Goal: Navigation & Orientation: Find specific page/section

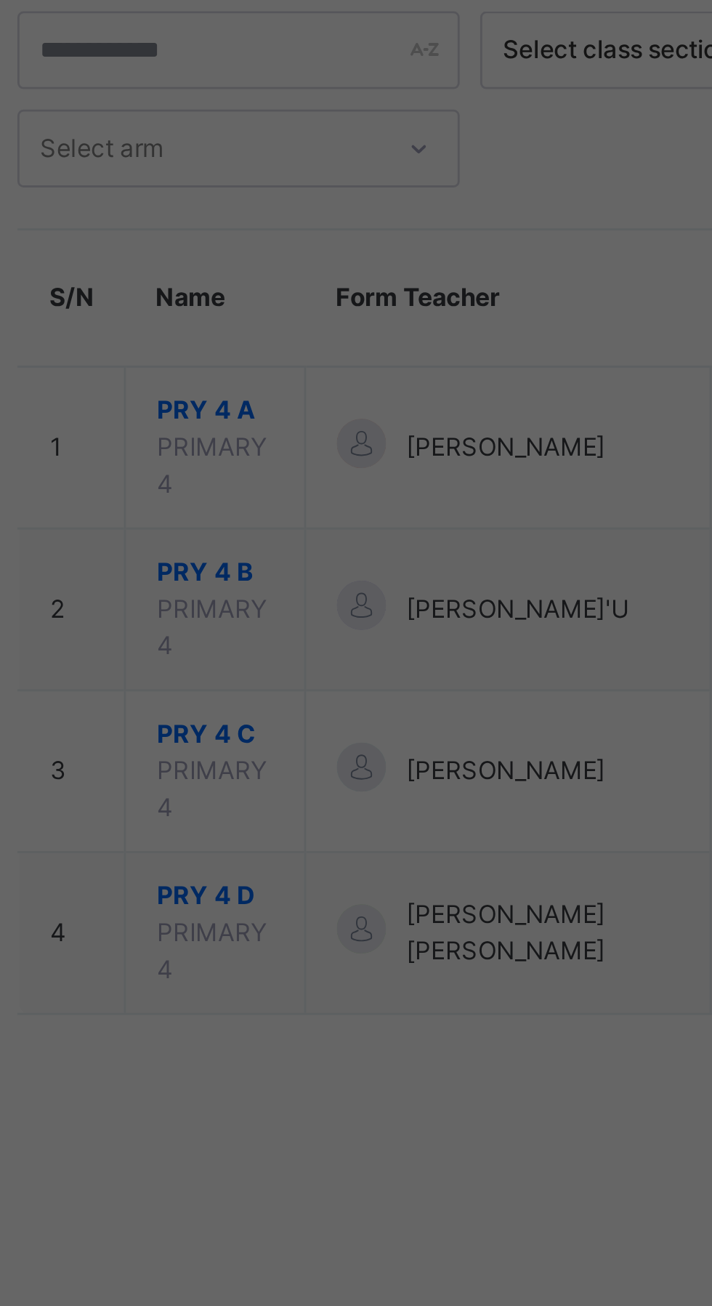
click at [330, 239] on div "× Idle Mode Due to inactivity you would be logged out to the system in the next…" at bounding box center [356, 653] width 712 height 1306
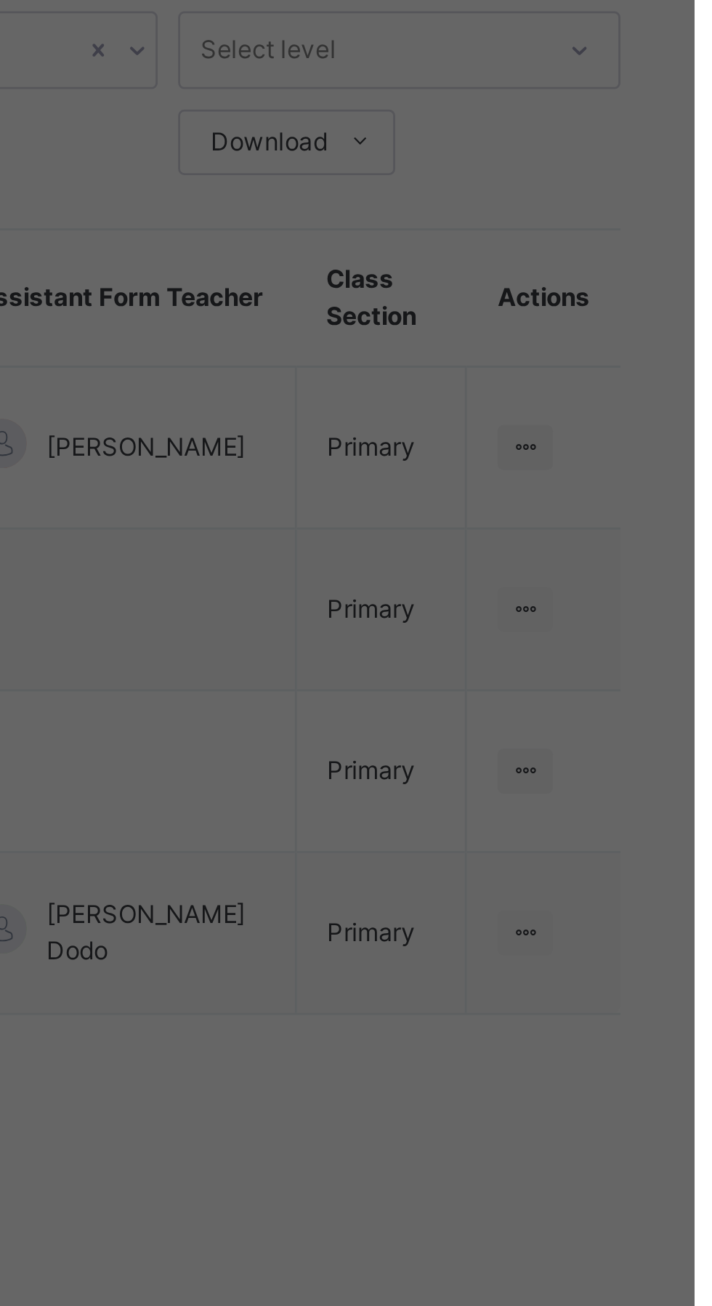
click at [659, 253] on div "× Idle Mode Due to inactivity you would be logged out to the system in the next…" at bounding box center [356, 653] width 712 height 1306
click at [648, 247] on div "× Idle Mode Due to inactivity you would be logged out to the system in the next…" at bounding box center [356, 653] width 712 height 1306
click at [656, 244] on div "× Idle Mode Due to inactivity you would be logged out to the system in the next…" at bounding box center [356, 653] width 712 height 1306
click at [655, 244] on div "× Idle Mode Due to inactivity you would be logged out to the system in the next…" at bounding box center [356, 653] width 712 height 1306
click at [651, 252] on div "× Idle Mode Due to inactivity you would be logged out to the system in the next…" at bounding box center [356, 653] width 712 height 1306
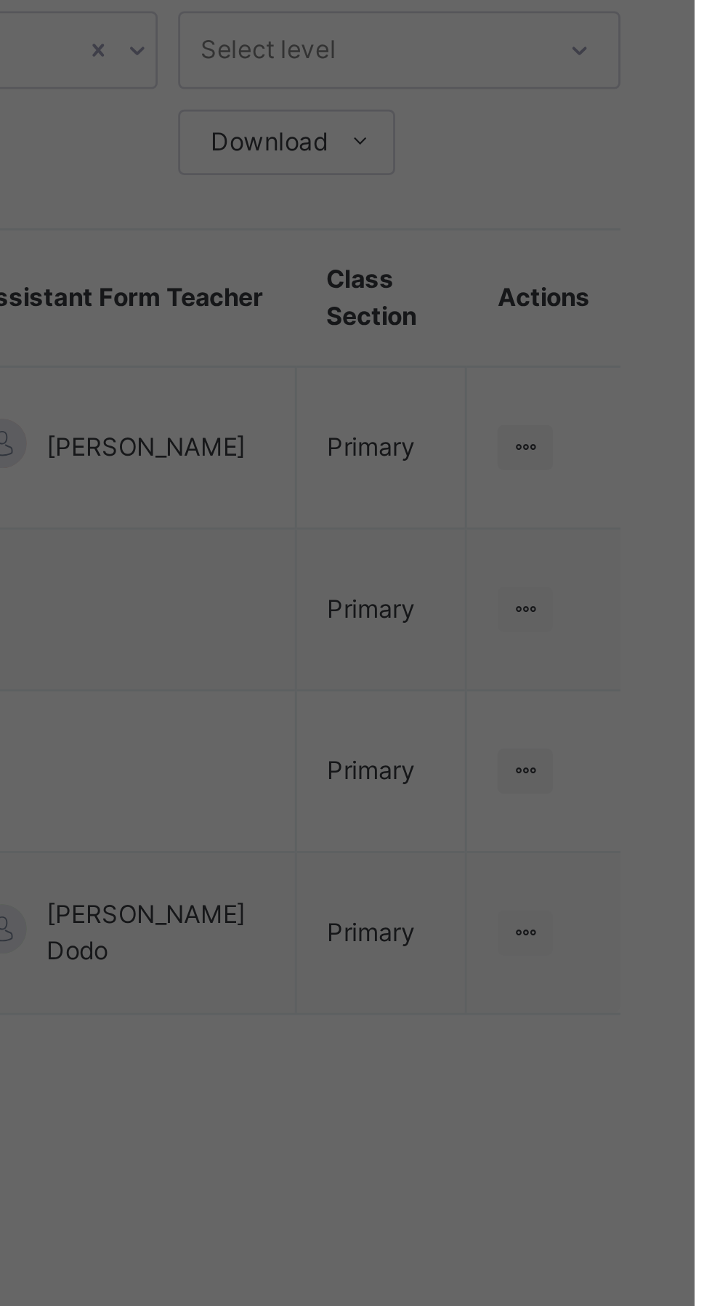
click at [649, 246] on div "× Idle Mode Due to inactivity you would be logged out to the system in the next…" at bounding box center [356, 653] width 712 height 1306
click at [660, 246] on div "× Idle Mode Due to inactivity you would be logged out to the system in the next…" at bounding box center [356, 653] width 712 height 1306
click at [651, 251] on div "× Idle Mode Due to inactivity you would be logged out to the system in the next…" at bounding box center [356, 653] width 712 height 1306
